Goal: Information Seeking & Learning: Find contact information

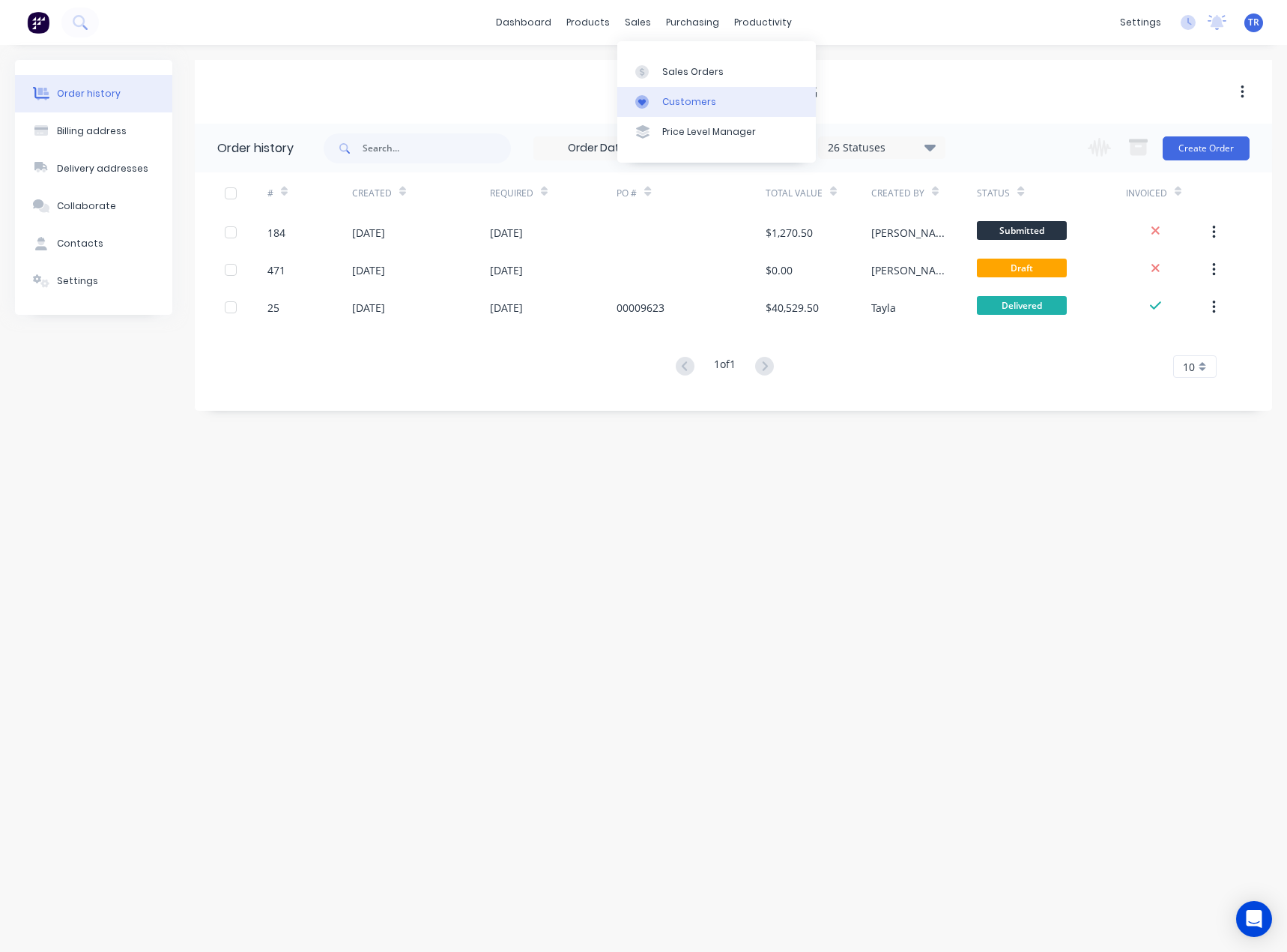
click at [666, 100] on div "Customers" at bounding box center [689, 101] width 54 height 13
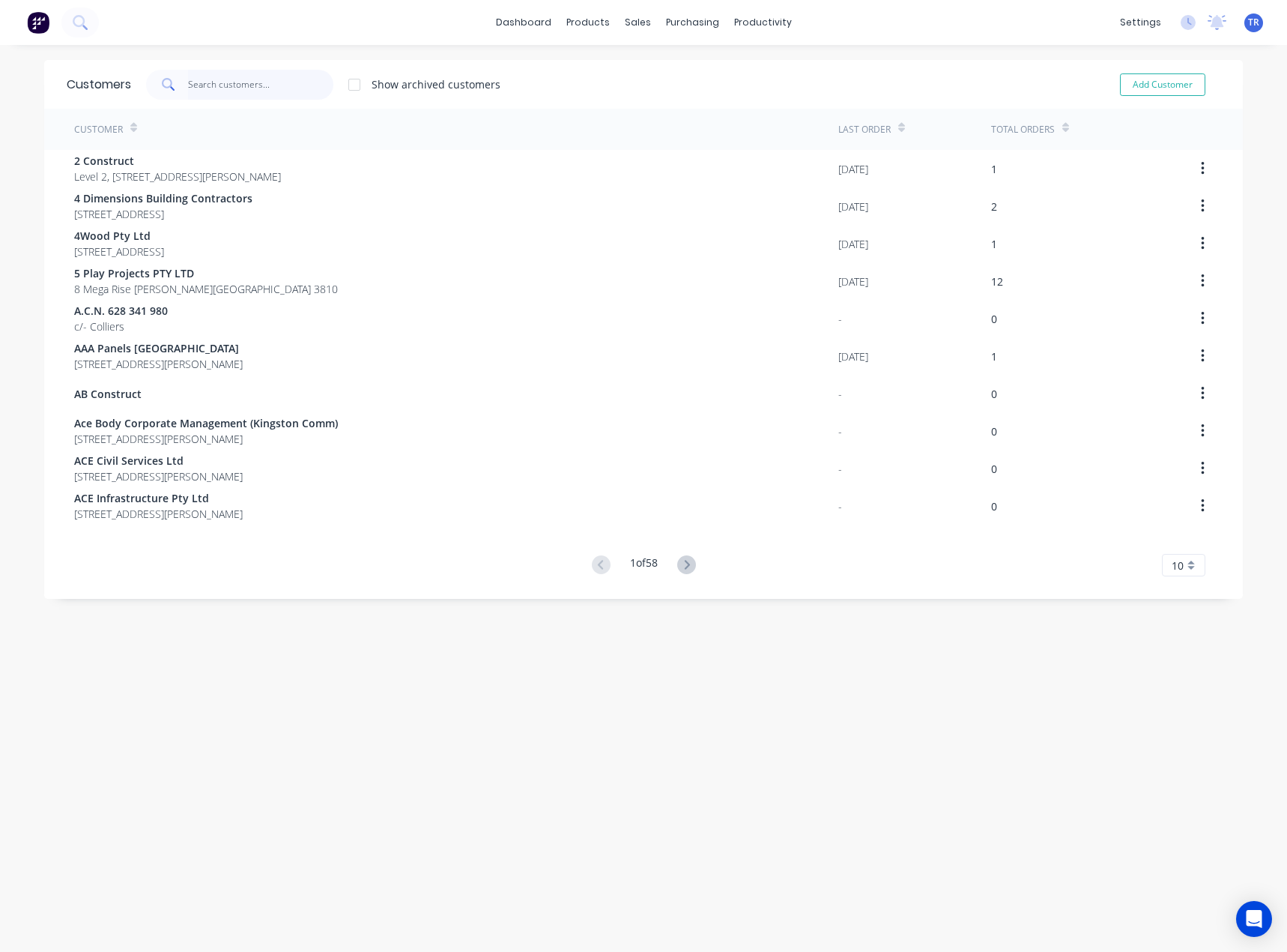
click at [259, 79] on input "text" at bounding box center [261, 84] width 146 height 30
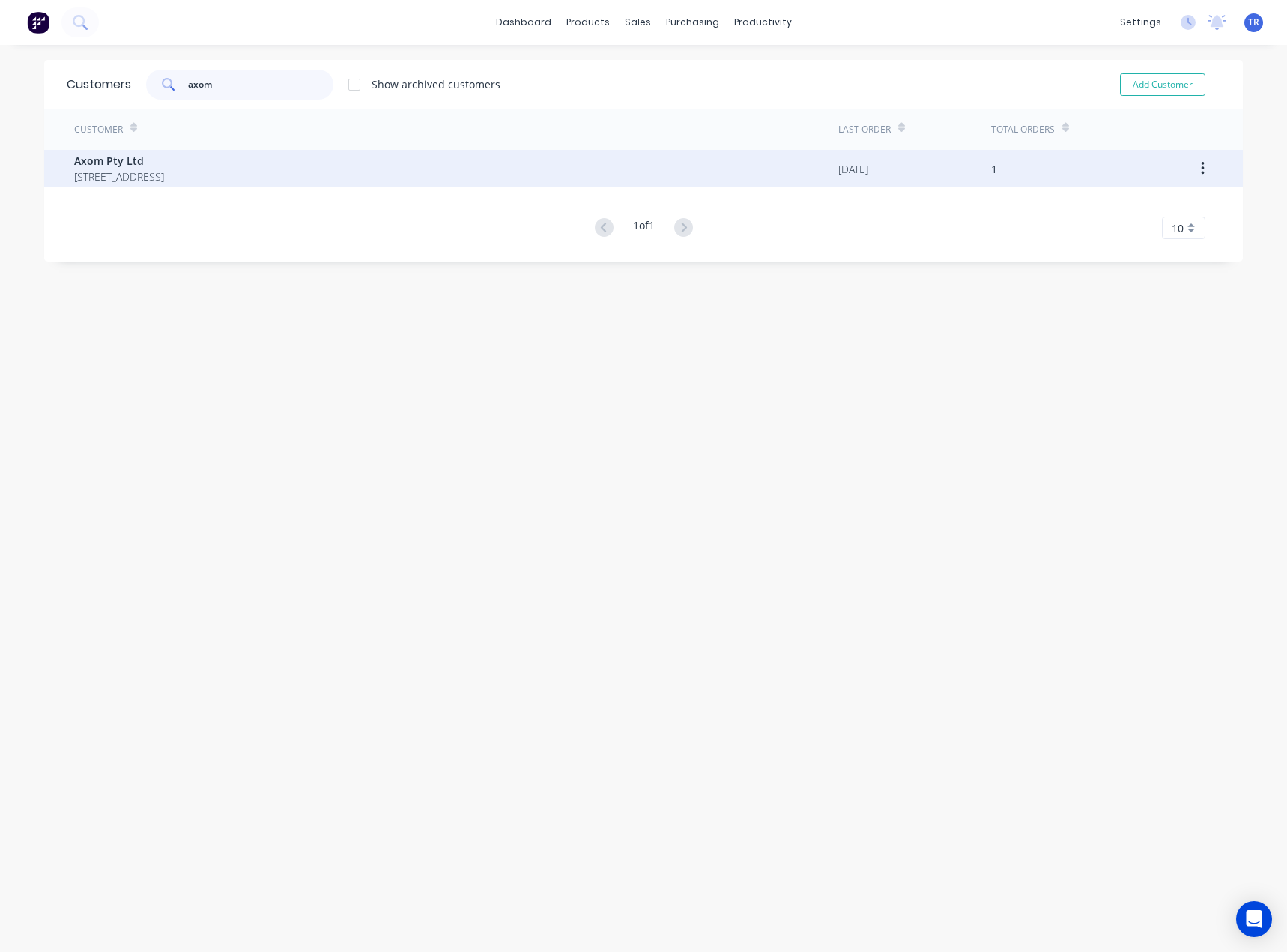
type input "axom"
click at [164, 161] on span "Axom Pty Ltd" at bounding box center [118, 161] width 90 height 16
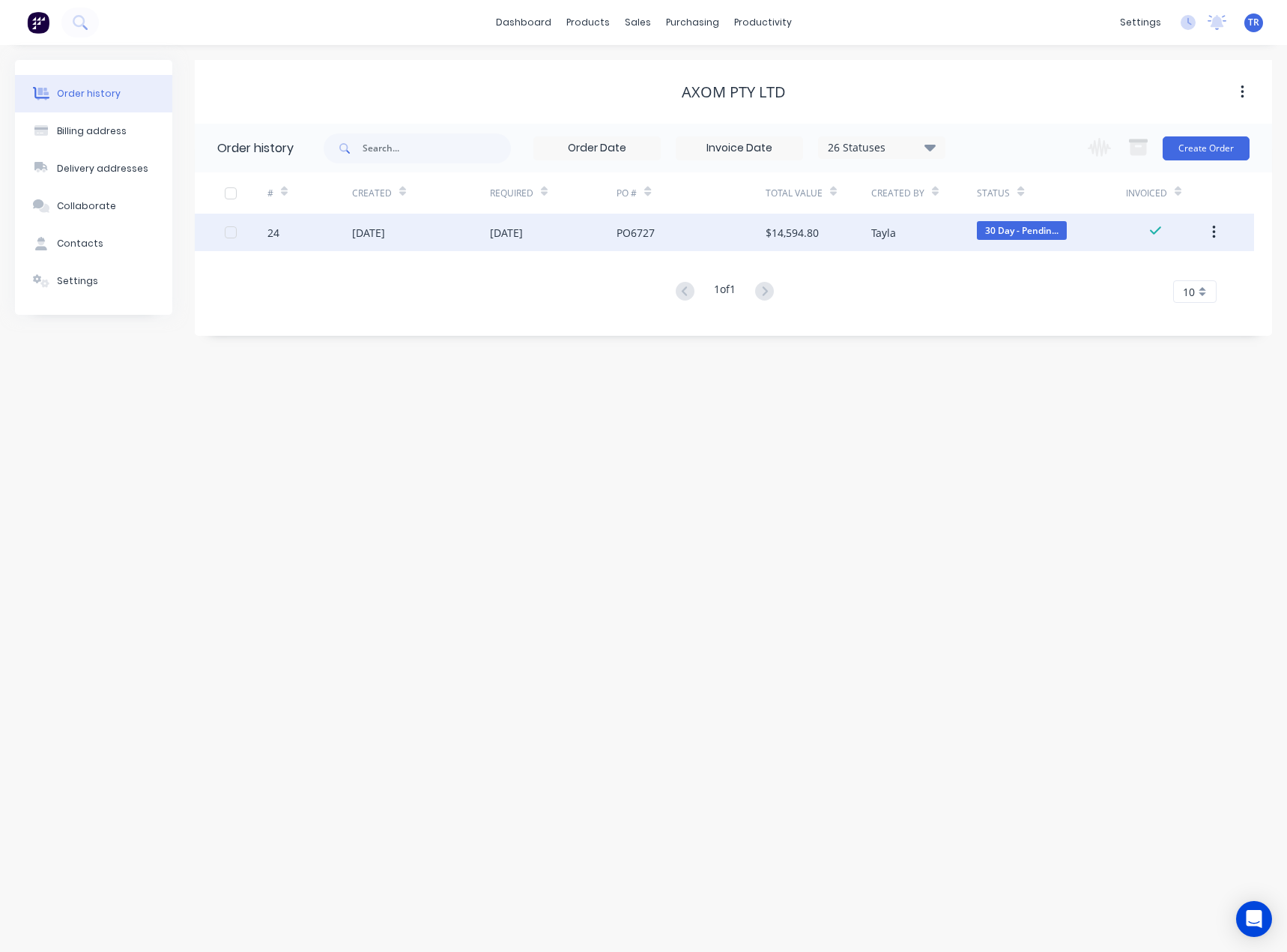
click at [653, 243] on div "PO6727" at bounding box center [691, 232] width 148 height 37
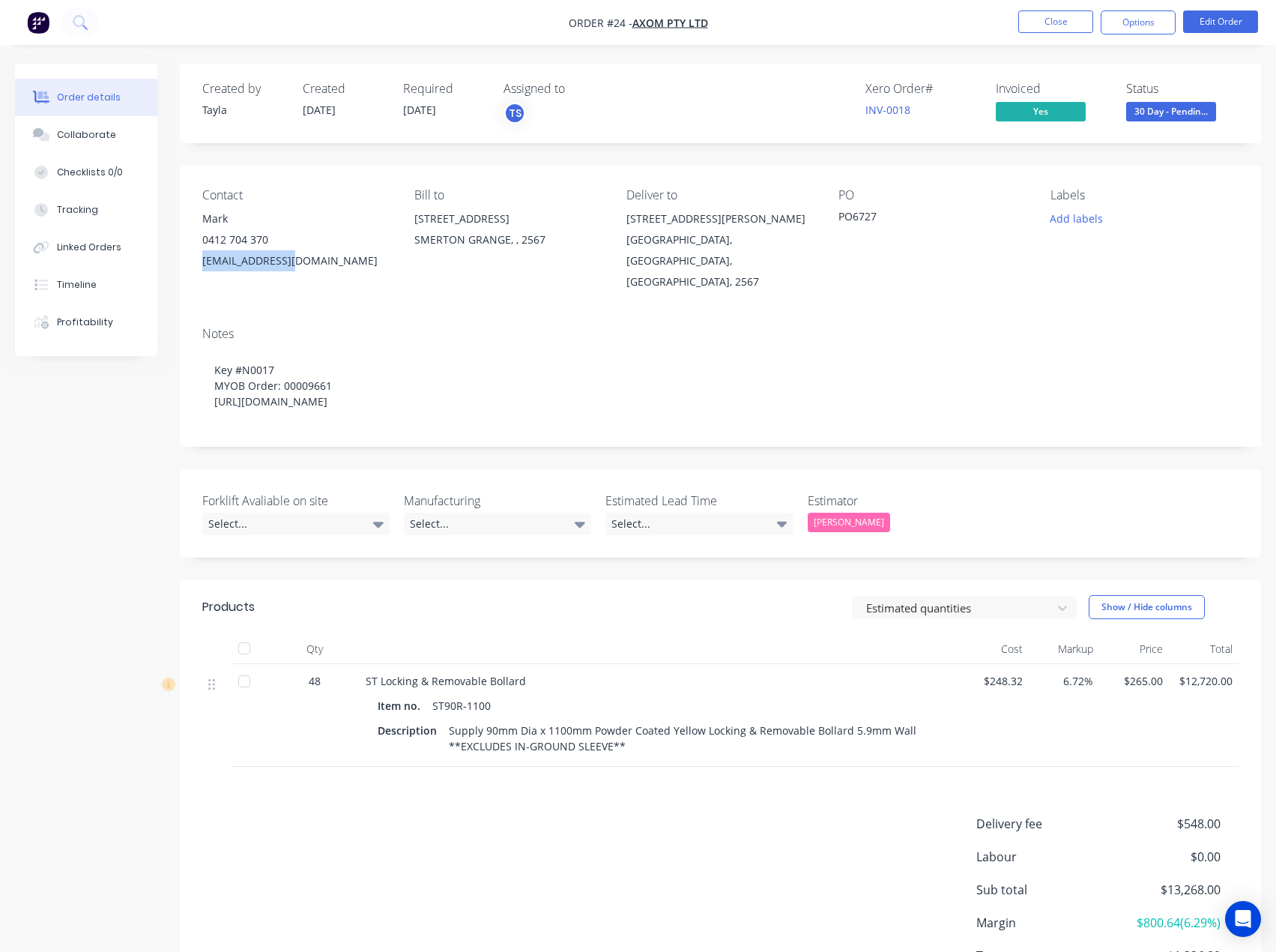
drag, startPoint x: 318, startPoint y: 263, endPoint x: 200, endPoint y: 261, distance: 118.0
click at [200, 261] on div "Contact Mark [PHONE_NUMBER] [EMAIL_ADDRESS][DOMAIN_NAME] Bill to [STREET_ADDRES…" at bounding box center [720, 240] width 1081 height 149
copy div "[EMAIL_ADDRESS][DOMAIN_NAME]"
copy div "0412 704 370"
click at [201, 241] on div "Contact Mark [PHONE_NUMBER] [EMAIL_ADDRESS][DOMAIN_NAME] Bill to [STREET_ADDRES…" at bounding box center [720, 240] width 1081 height 149
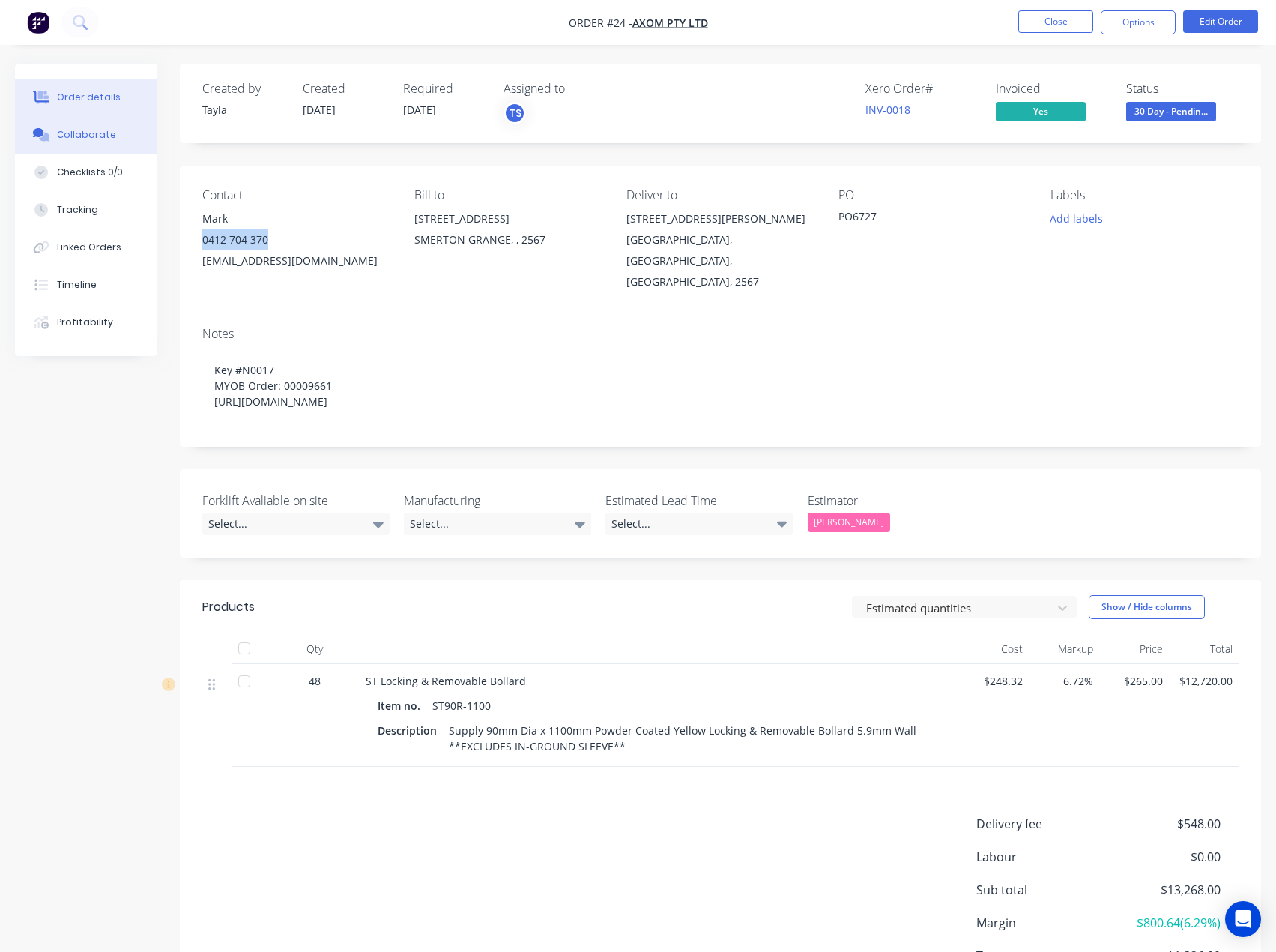
click at [100, 135] on div "Collaborate" at bounding box center [86, 134] width 60 height 13
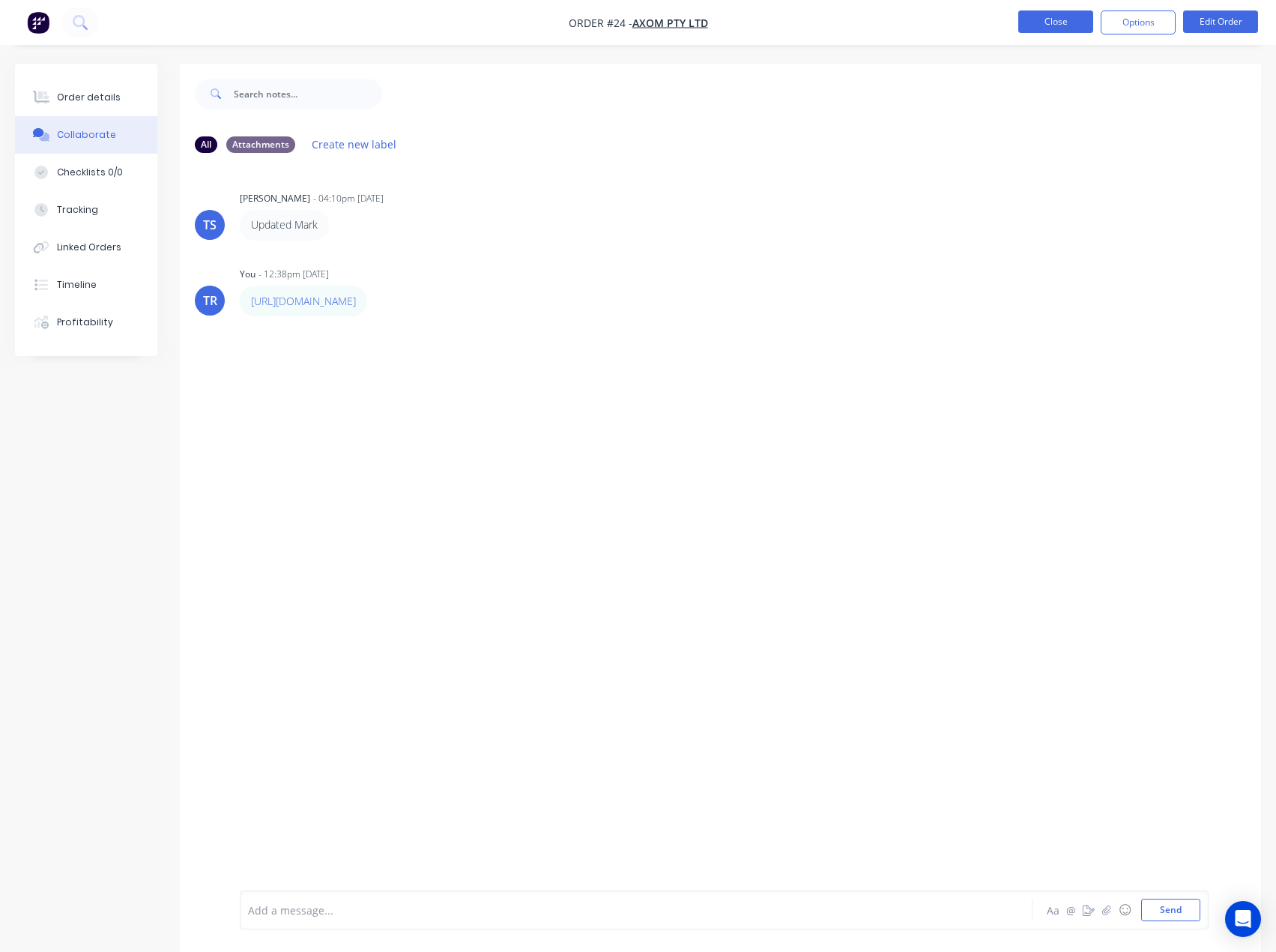
click at [1072, 25] on button "Close" at bounding box center [1056, 21] width 75 height 22
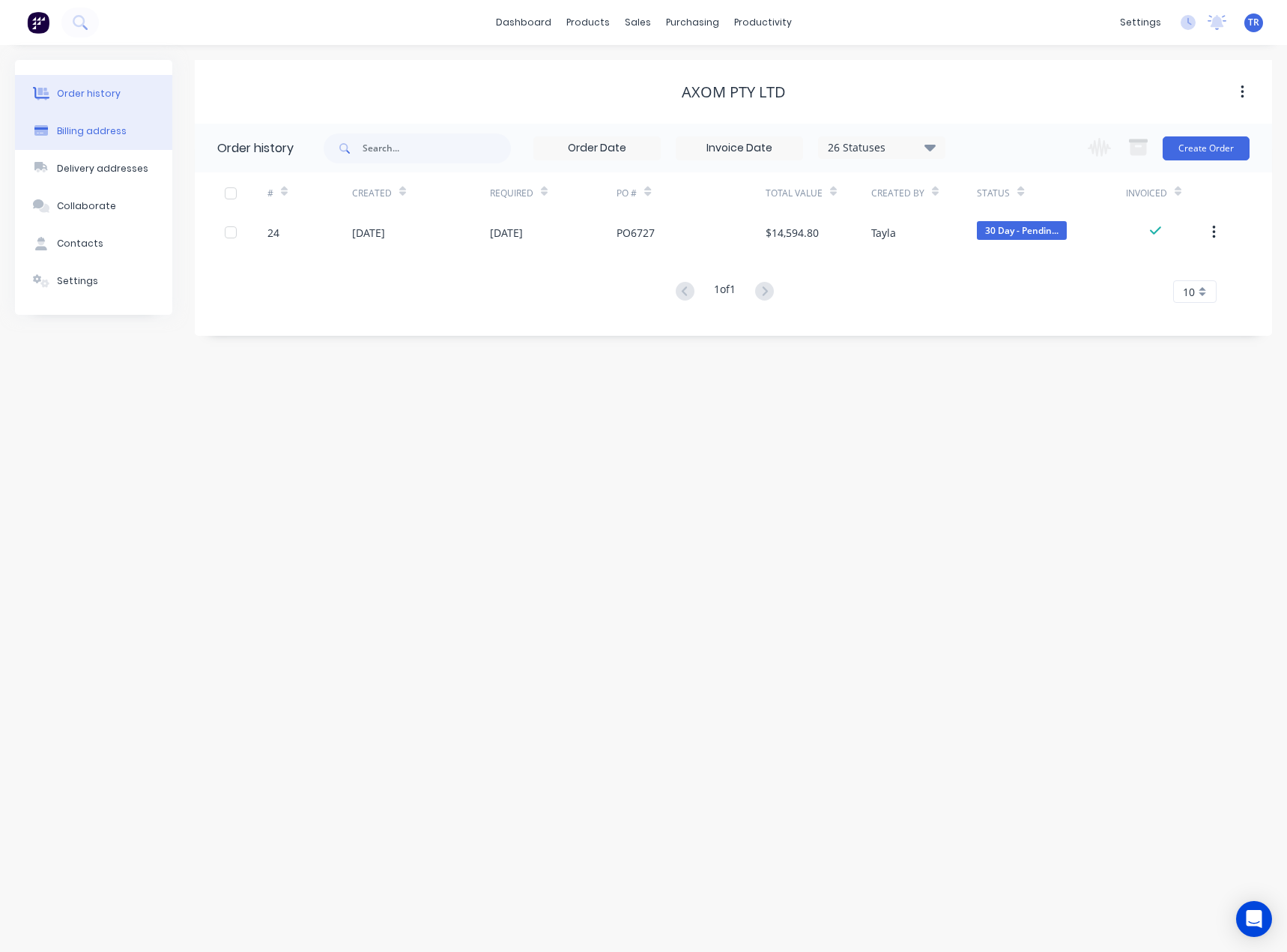
click at [102, 133] on div "Billing address" at bounding box center [92, 131] width 69 height 13
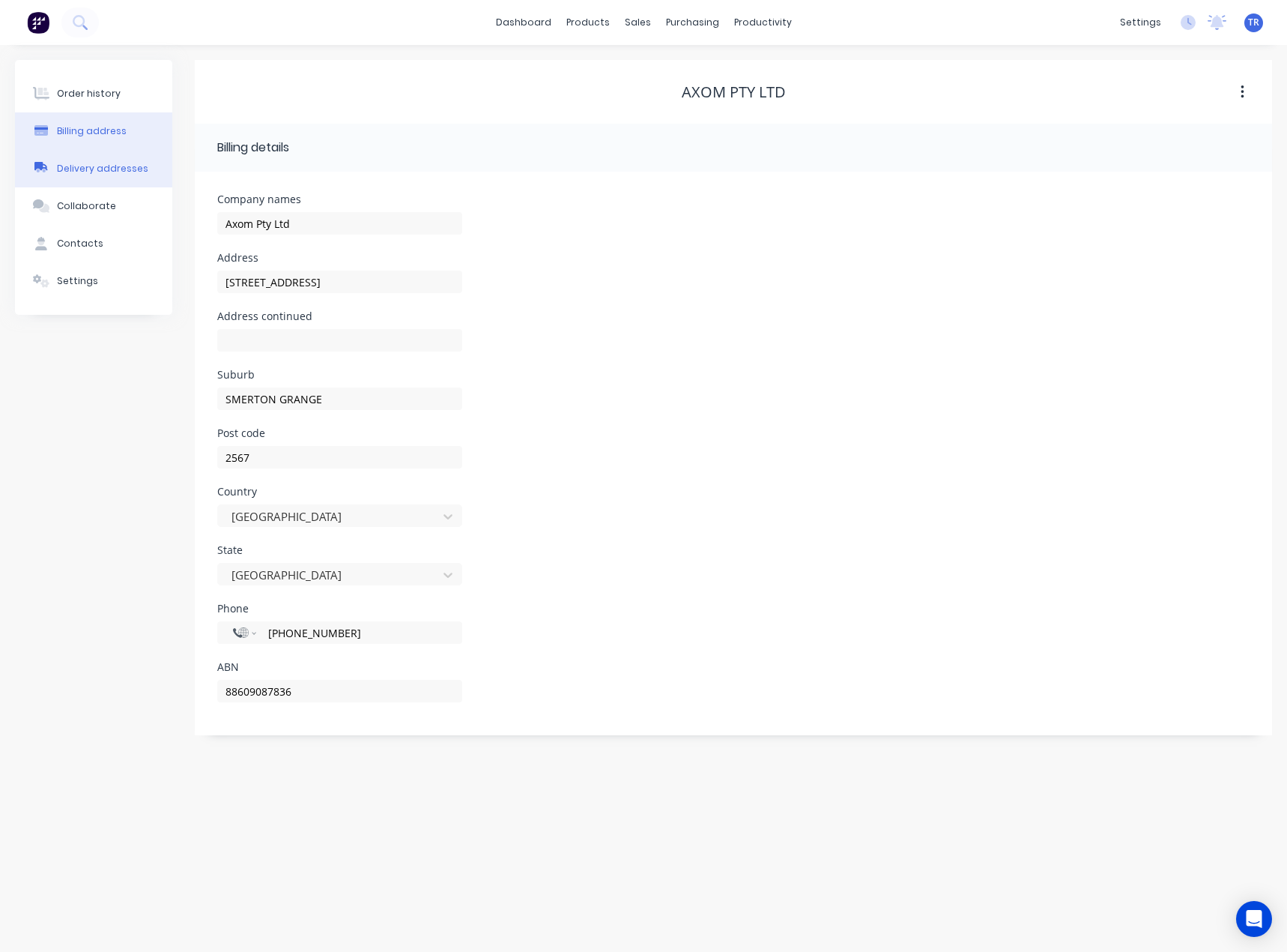
click at [106, 177] on button "Delivery addresses" at bounding box center [93, 169] width 157 height 37
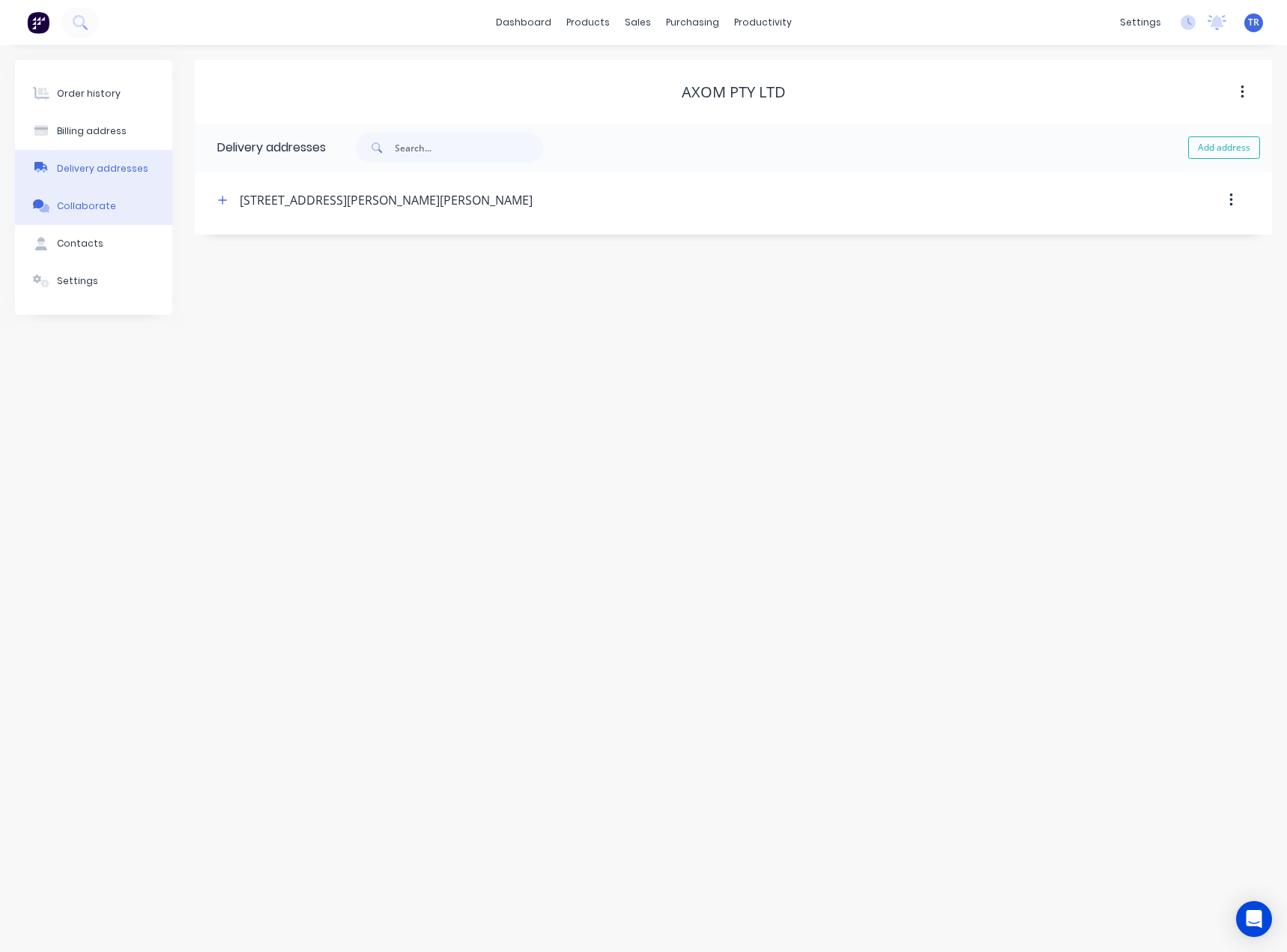
click at [107, 218] on button "Collaborate" at bounding box center [93, 206] width 157 height 37
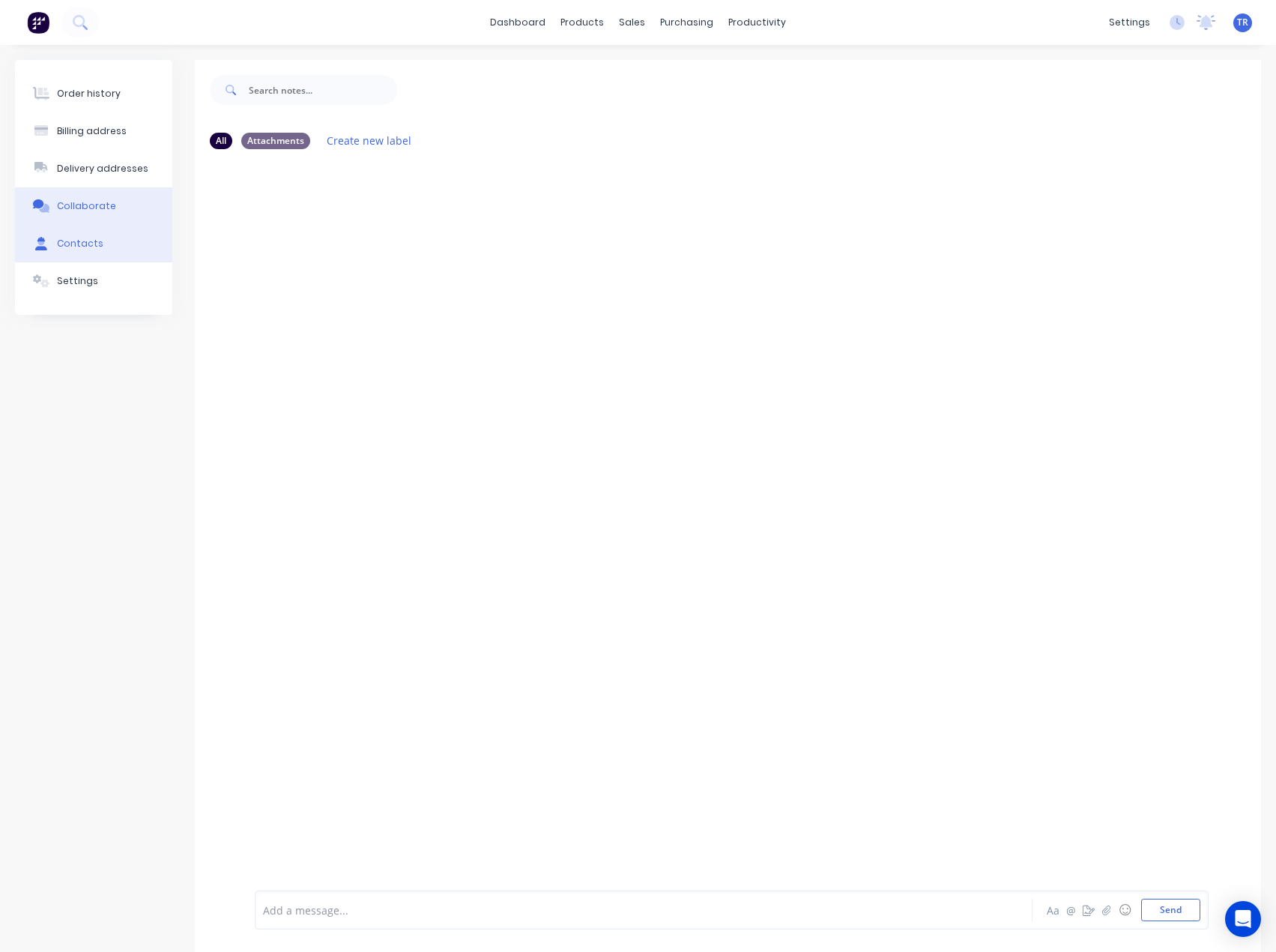
click at [116, 245] on button "Contacts" at bounding box center [93, 244] width 157 height 37
select select "AU"
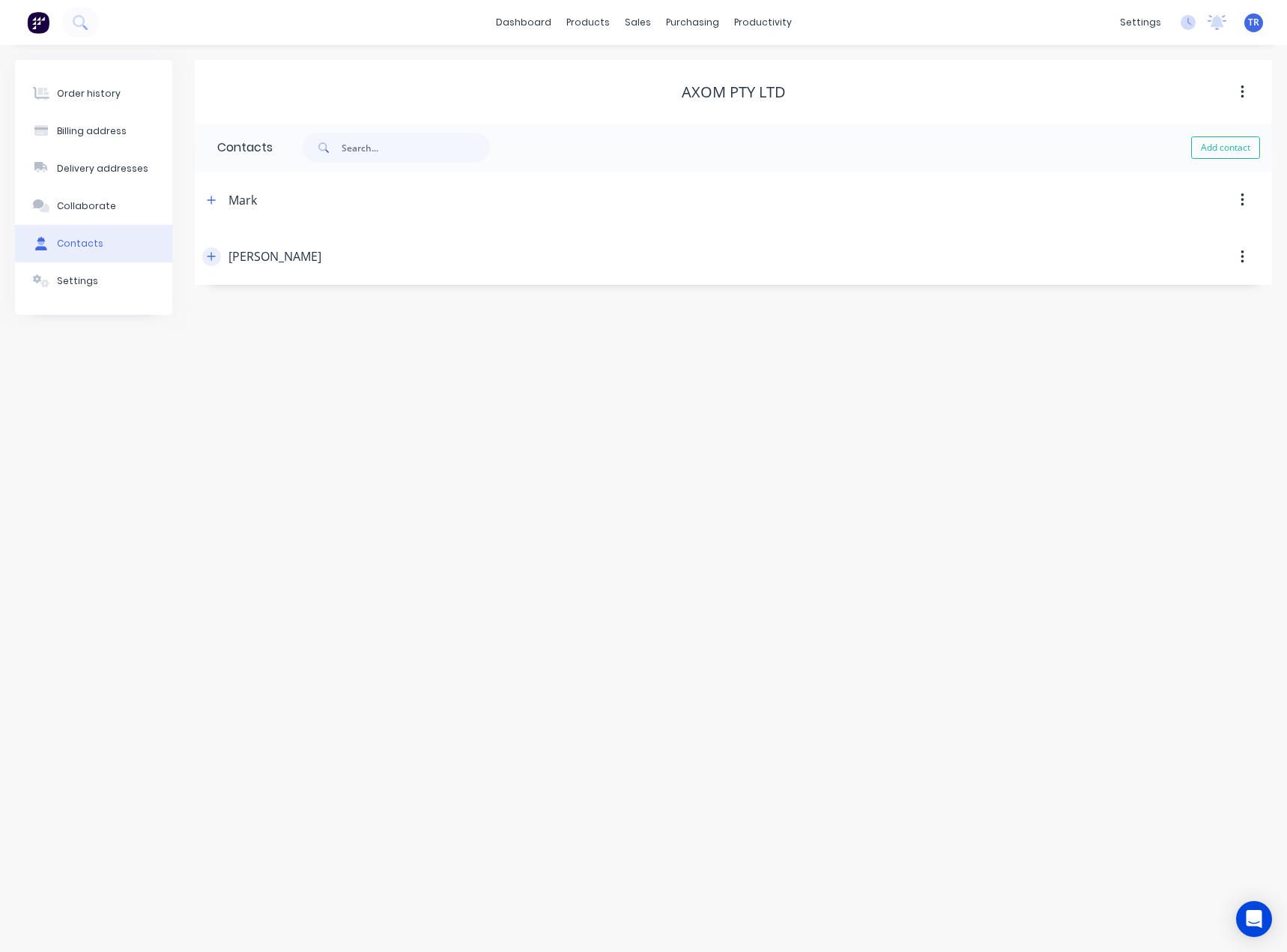
click at [213, 255] on icon "button" at bounding box center [212, 256] width 9 height 11
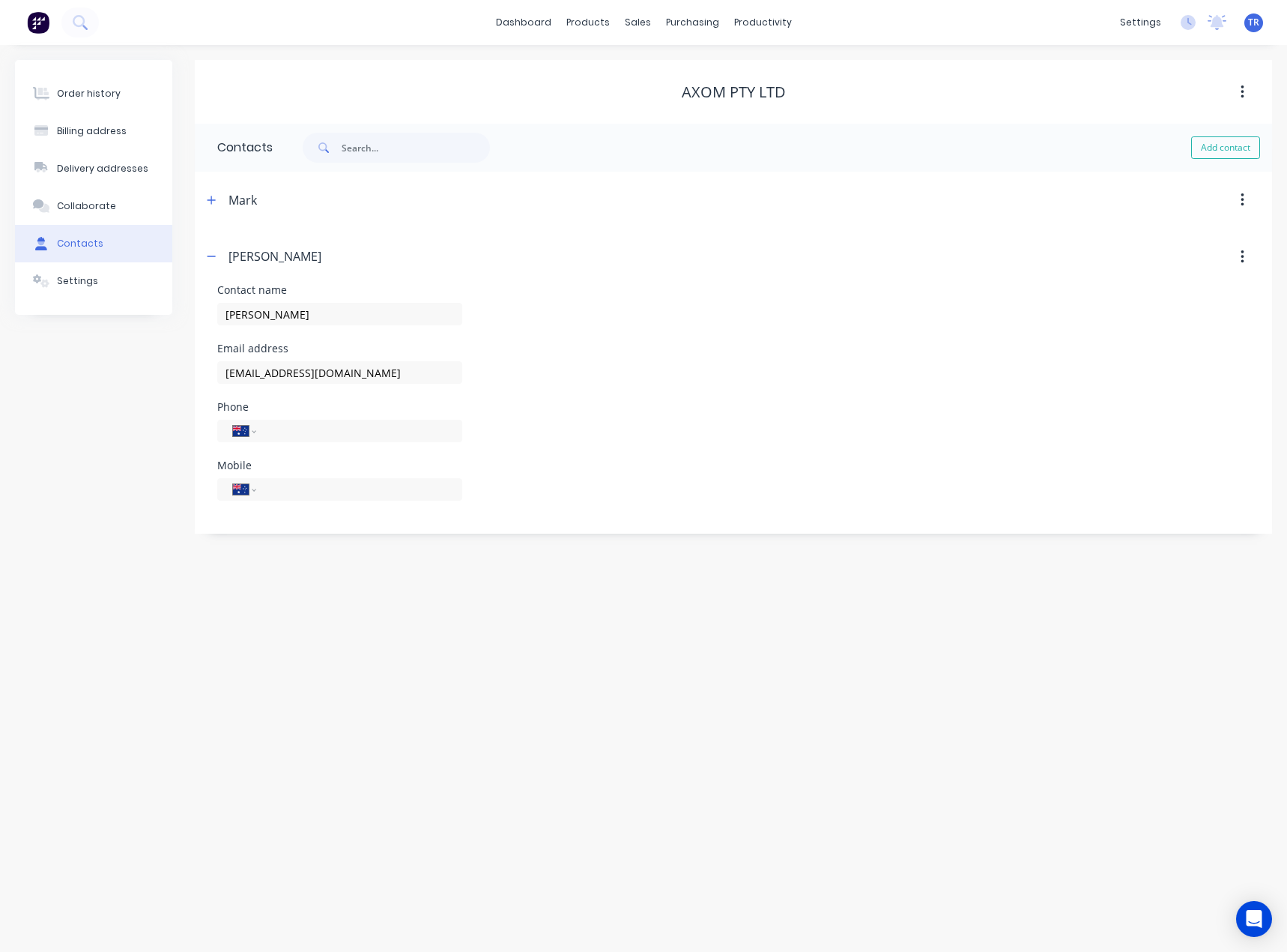
click at [207, 210] on div "Mark" at bounding box center [604, 200] width 803 height 27
click at [208, 207] on button "button" at bounding box center [212, 199] width 19 height 19
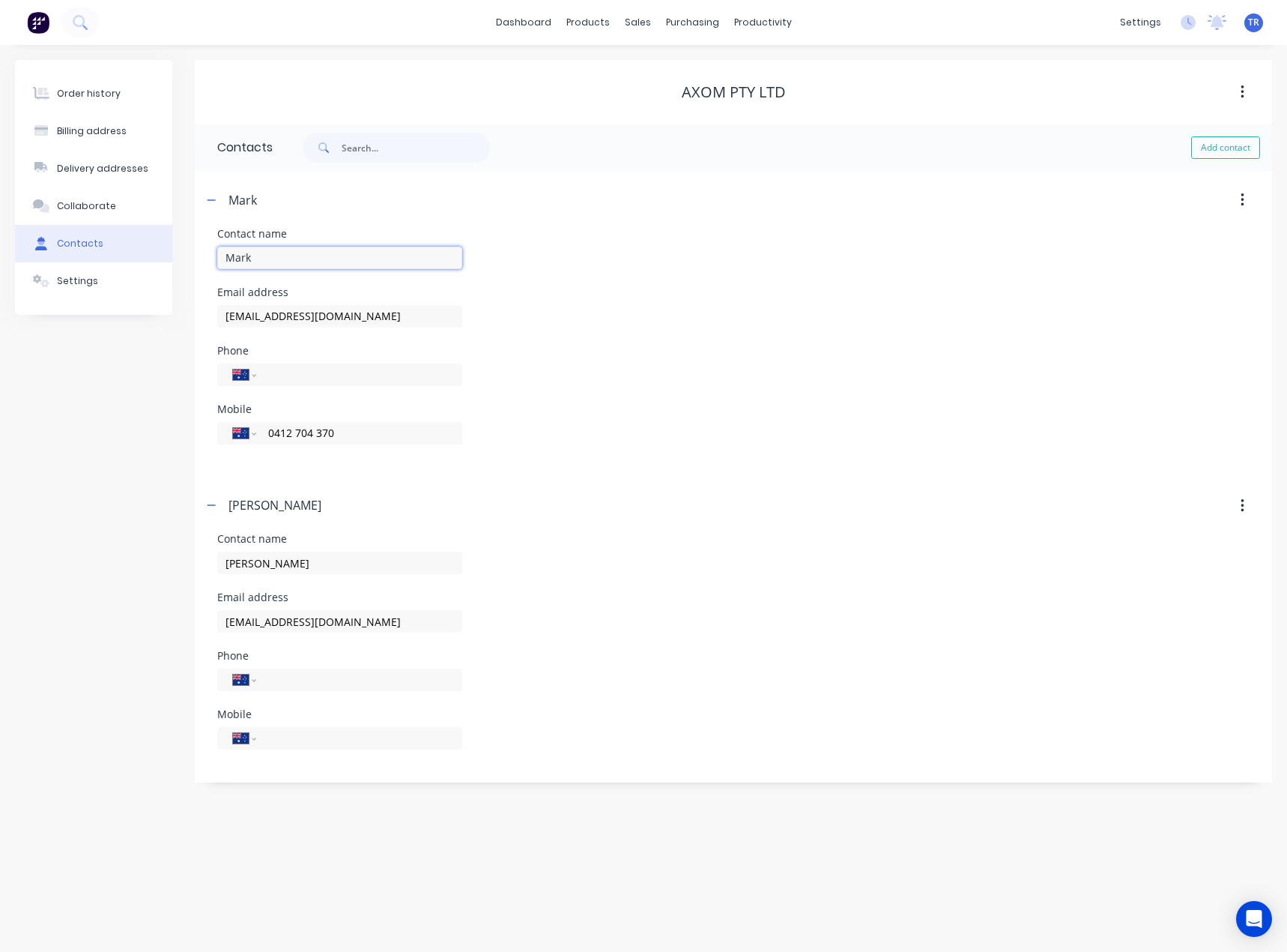
drag, startPoint x: 284, startPoint y: 258, endPoint x: 224, endPoint y: 255, distance: 60.1
click at [198, 257] on div "Contact name Mark Email address [EMAIL_ADDRESS][DOMAIN_NAME] Phone Internationa…" at bounding box center [733, 353] width 1077 height 249
drag, startPoint x: 239, startPoint y: 319, endPoint x: 212, endPoint y: 325, distance: 27.7
click at [212, 325] on div "Contact name Mark Email address [EMAIL_ADDRESS][DOMAIN_NAME] Phone Internationa…" at bounding box center [733, 353] width 1077 height 249
drag, startPoint x: 200, startPoint y: 196, endPoint x: 207, endPoint y: 194, distance: 7.3
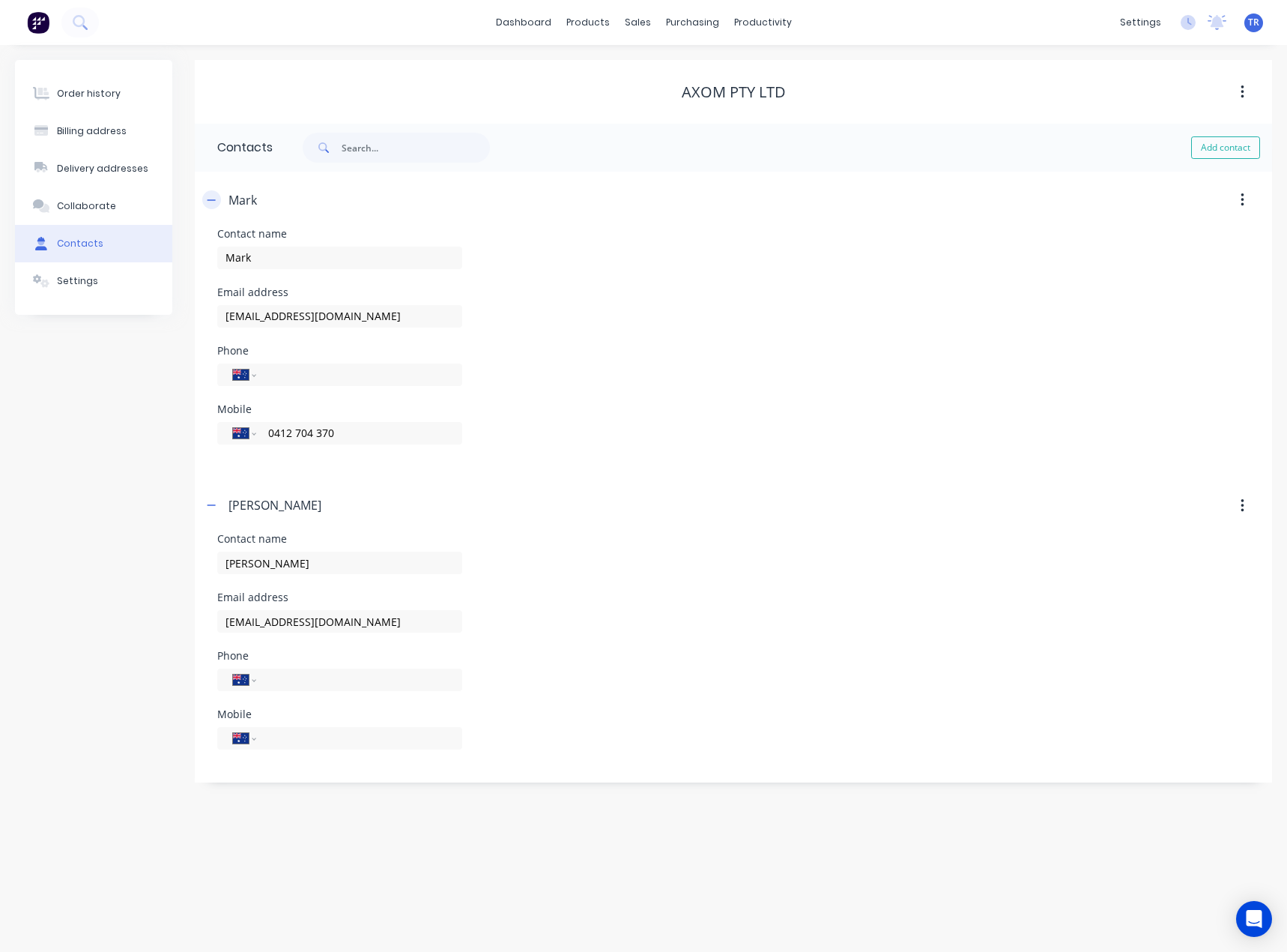
click at [203, 195] on header "Mark" at bounding box center [733, 200] width 1077 height 57
click at [209, 195] on icon "button" at bounding box center [212, 200] width 9 height 11
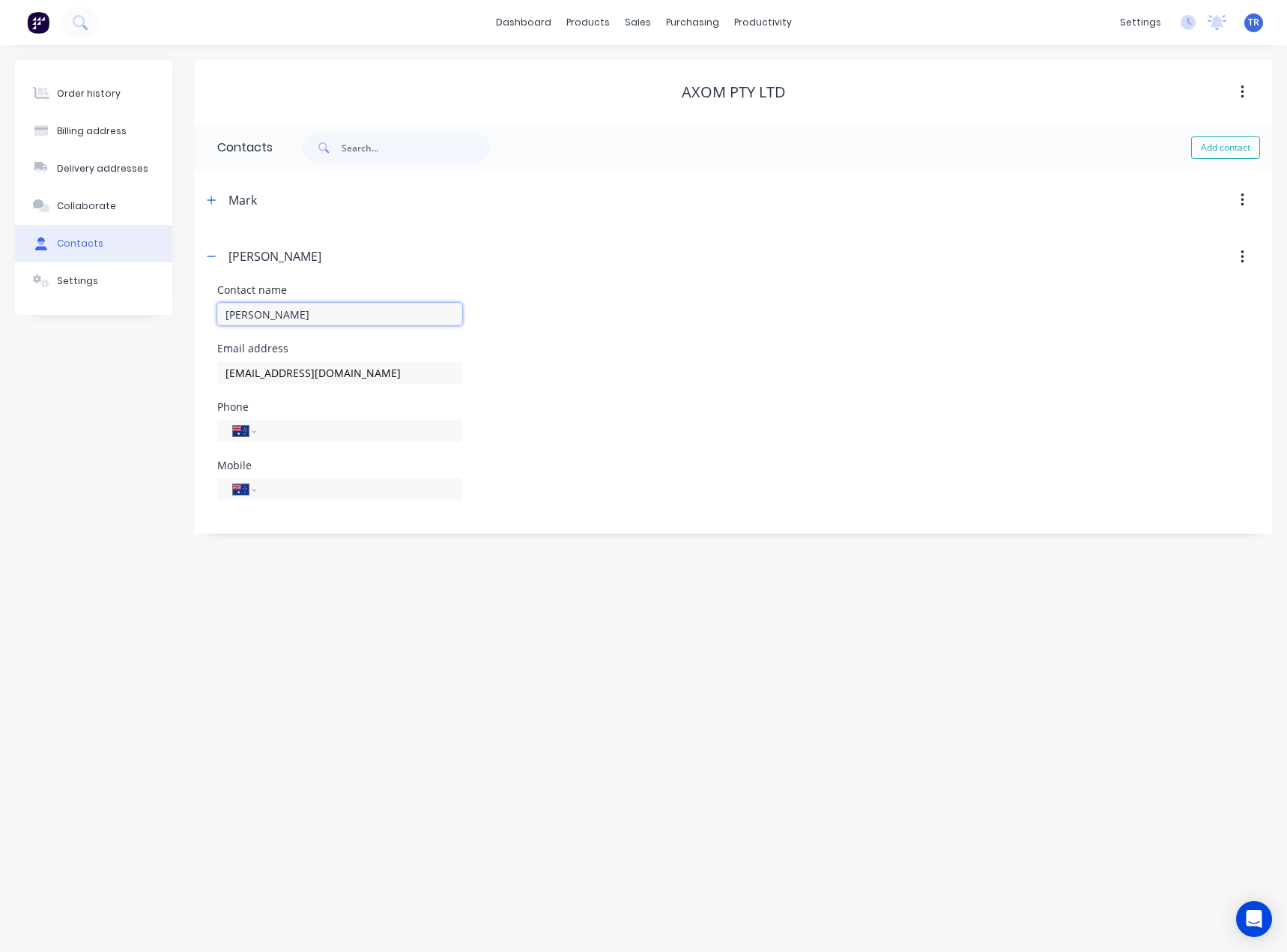
drag, startPoint x: 279, startPoint y: 307, endPoint x: 204, endPoint y: 310, distance: 75.1
click at [204, 310] on div "Contact name [PERSON_NAME] Email address [EMAIL_ADDRESS][DOMAIN_NAME] Phone Int…" at bounding box center [733, 409] width 1077 height 249
drag, startPoint x: 284, startPoint y: 365, endPoint x: 179, endPoint y: 382, distance: 106.4
click at [179, 382] on div "Order history Billing address Delivery addresses Collaborate Contacts Settings …" at bounding box center [644, 296] width 1257 height 474
click at [219, 197] on button "button" at bounding box center [212, 199] width 19 height 19
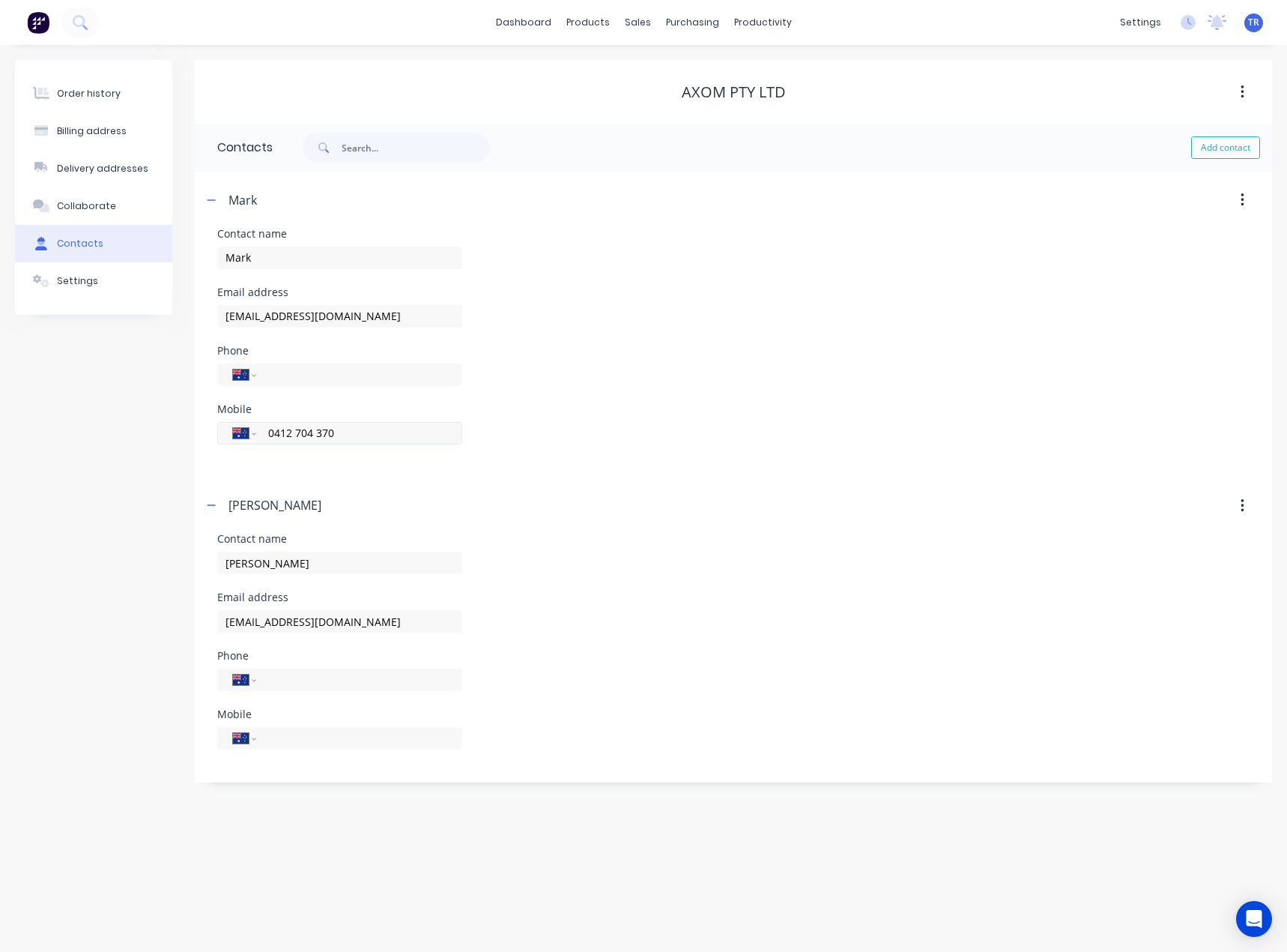
drag, startPoint x: 380, startPoint y: 430, endPoint x: 255, endPoint y: 443, distance: 125.7
click at [255, 443] on div "International [GEOGRAPHIC_DATA] [GEOGRAPHIC_DATA] [GEOGRAPHIC_DATA] [GEOGRAPHIC…" at bounding box center [340, 433] width 245 height 22
click at [76, 87] on div "Order history" at bounding box center [89, 93] width 64 height 13
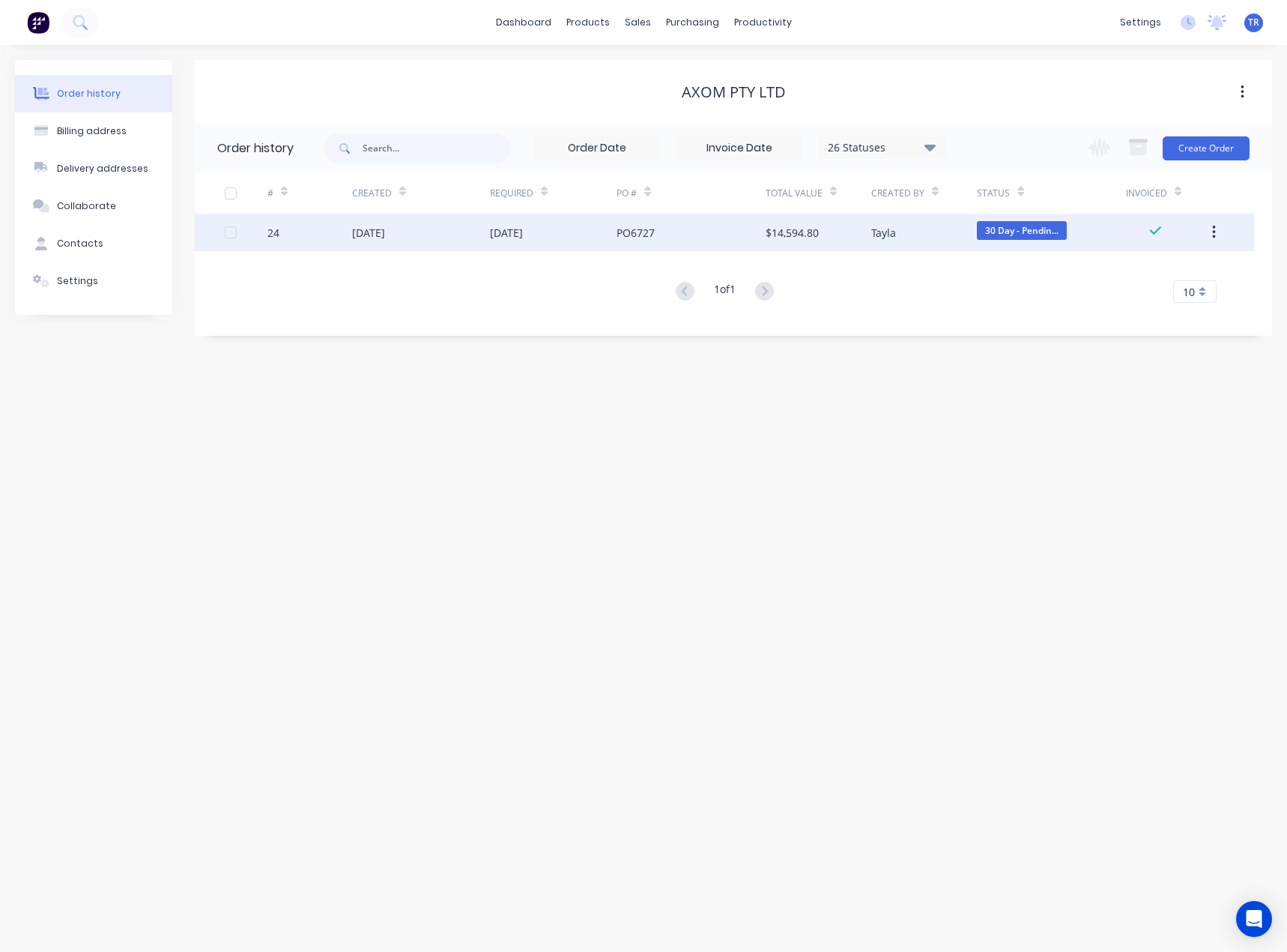
click at [385, 229] on div "[DATE]" at bounding box center [368, 233] width 33 height 16
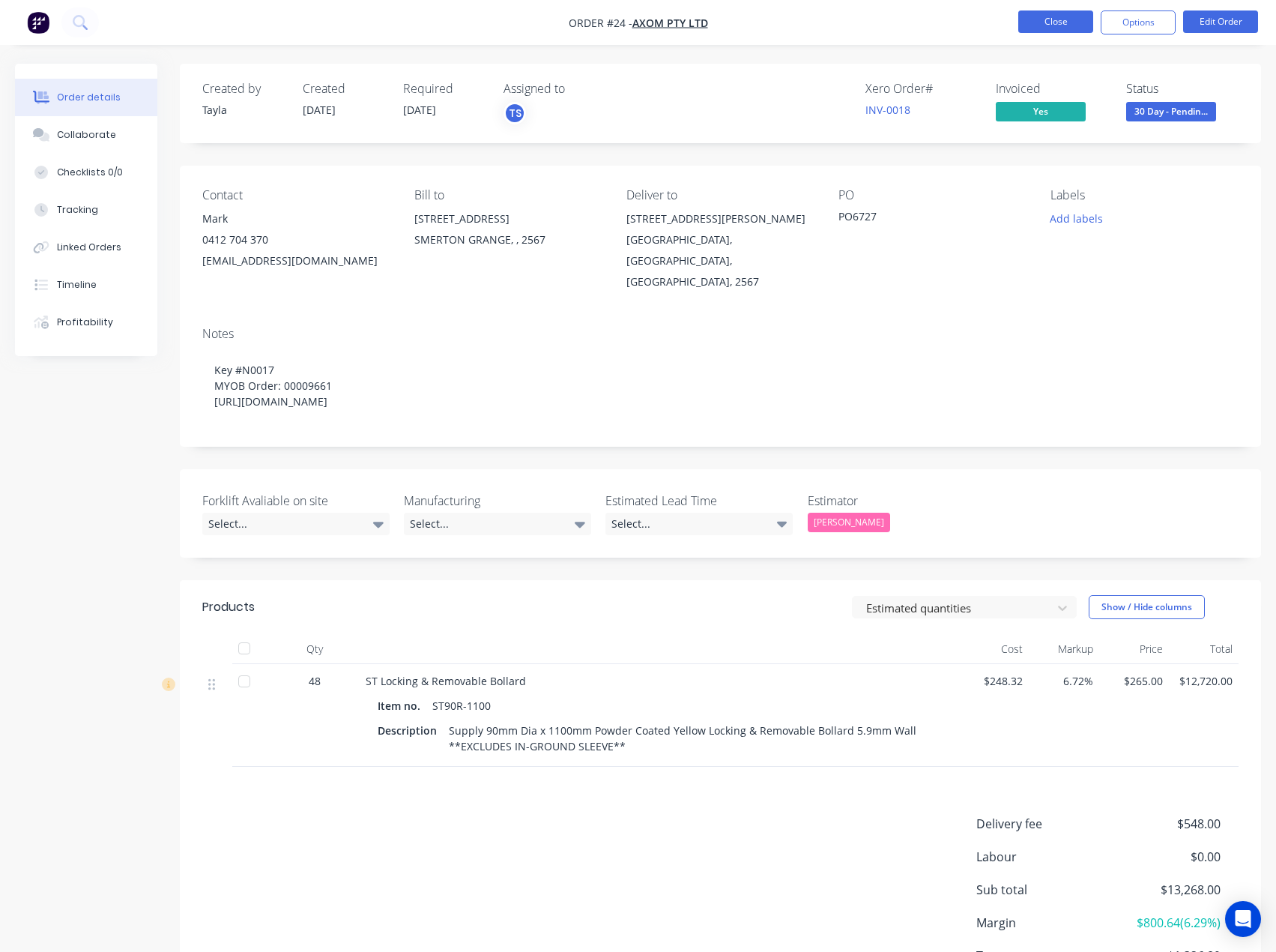
click at [1057, 20] on button "Close" at bounding box center [1056, 21] width 75 height 22
